Goal: Contribute content: Add original content to the website for others to see

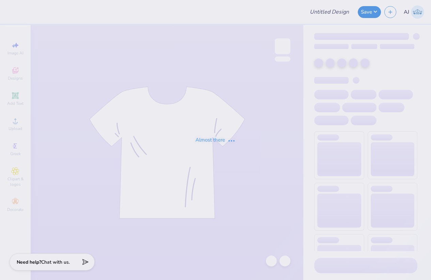
type input "Project Peace T-shirt"
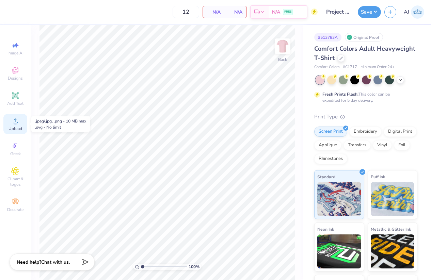
click at [15, 125] on div "Upload" at bounding box center [15, 124] width 24 height 20
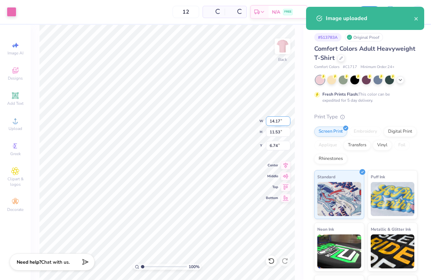
click at [274, 123] on input "14.17" at bounding box center [278, 121] width 25 height 10
type input "10.00"
type input "8.13"
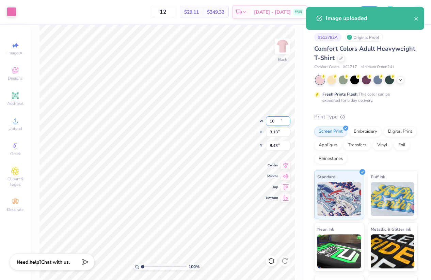
type input "8.43"
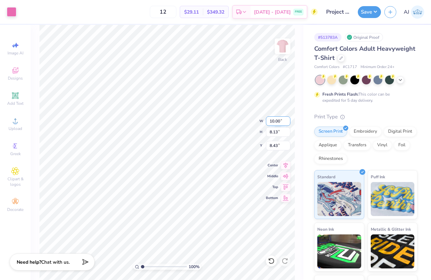
click at [274, 123] on input "10.00" at bounding box center [278, 121] width 25 height 10
type input "9.00"
type input "7.32"
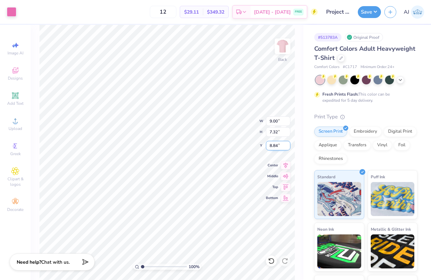
click at [272, 146] on input "8.84" at bounding box center [278, 146] width 25 height 10
type input "3.00"
click at [273, 118] on input "9.00" at bounding box center [278, 121] width 25 height 10
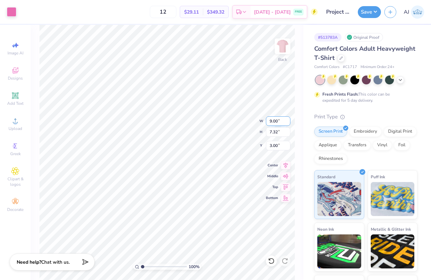
click at [273, 118] on input "9.00" at bounding box center [278, 121] width 25 height 10
type input "10.00"
type input "8.13"
click at [273, 148] on input "2.59" at bounding box center [278, 146] width 25 height 10
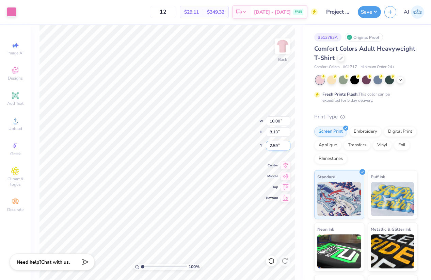
click at [273, 148] on input "2.59" at bounding box center [278, 146] width 25 height 10
type input "3.00"
click at [275, 124] on input "10.00" at bounding box center [278, 121] width 25 height 10
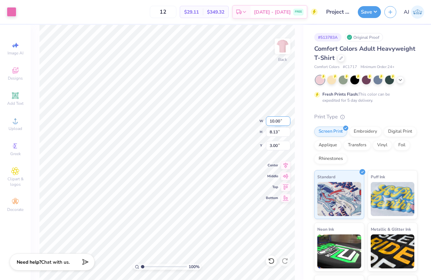
click at [275, 124] on input "10.00" at bounding box center [278, 121] width 25 height 10
type input "9.00"
type input "7.32"
click at [273, 145] on input "3.41" at bounding box center [278, 146] width 25 height 10
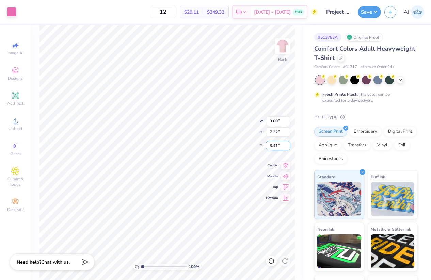
click at [273, 145] on input "3.41" at bounding box center [278, 146] width 25 height 10
type input "3.00"
click at [374, 9] on button "Save" at bounding box center [369, 11] width 23 height 12
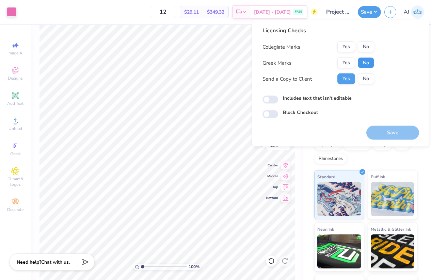
click at [365, 62] on button "No" at bounding box center [366, 63] width 16 height 11
click at [369, 41] on div "Licensing Checks Collegiate Marks Yes No Greek Marks Yes No Send a Copy to Clie…" at bounding box center [318, 58] width 112 height 63
click at [368, 46] on button "No" at bounding box center [366, 47] width 16 height 11
click at [273, 98] on input "Includes text that isn't editable" at bounding box center [270, 100] width 16 height 8
checkbox input "true"
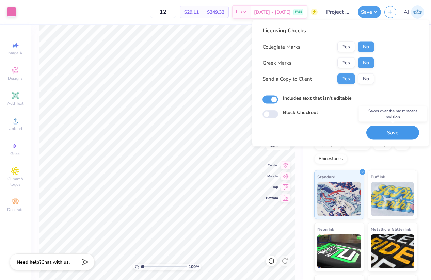
click at [385, 133] on button "Save" at bounding box center [392, 133] width 53 height 14
